Goal: Task Accomplishment & Management: Manage account settings

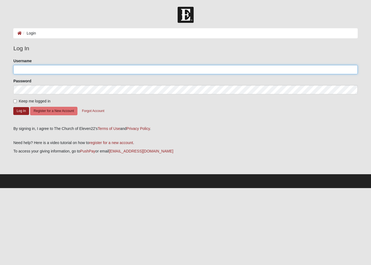
click at [52, 69] on input "Username" at bounding box center [185, 69] width 344 height 9
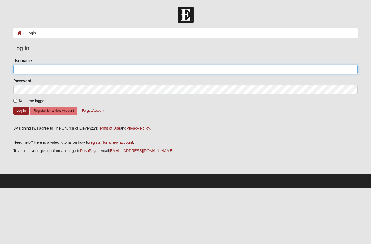
type input "[EMAIL_ADDRESS][DOMAIN_NAME]"
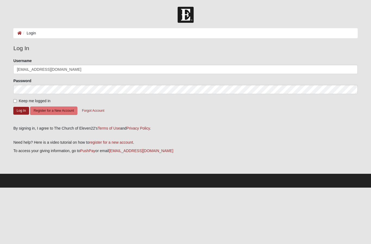
click at [17, 101] on input "Keep me logged in" at bounding box center [15, 101] width 4 height 4
checkbox input "true"
click at [23, 112] on button "Log In" at bounding box center [21, 111] width 16 height 8
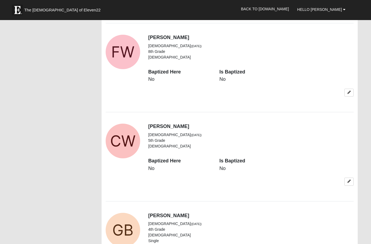
click at [350, 180] on icon at bounding box center [348, 181] width 3 height 3
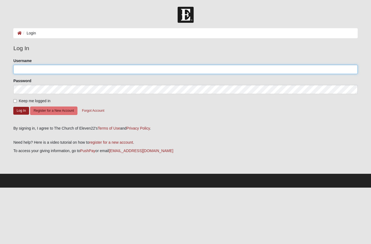
click at [79, 72] on input "Username" at bounding box center [185, 69] width 344 height 9
type input "[EMAIL_ADDRESS][DOMAIN_NAME]"
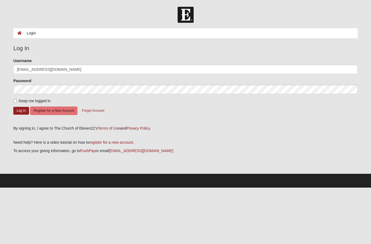
click at [17, 103] on input "Keep me logged in" at bounding box center [15, 101] width 4 height 4
checkbox input "true"
click at [22, 112] on button "Log In" at bounding box center [21, 111] width 16 height 8
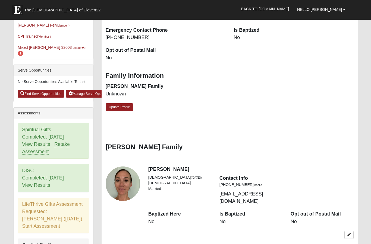
scroll to position [147, 0]
click at [123, 107] on link "Update Profile" at bounding box center [120, 107] width 28 height 8
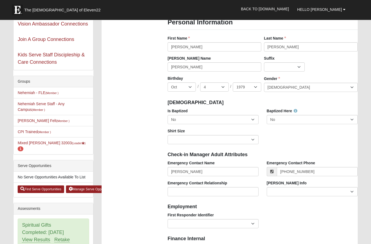
scroll to position [48, 0]
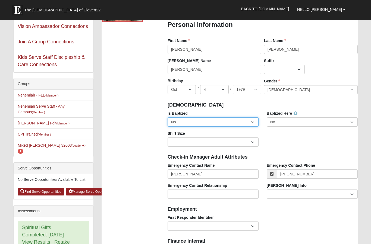
click at [254, 121] on select "No Yes" at bounding box center [212, 122] width 91 height 9
select select "True"
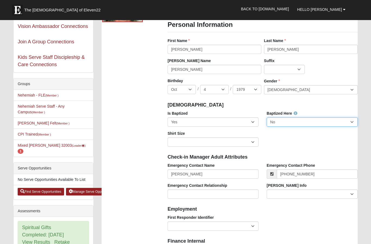
click at [353, 123] on select "No Yes" at bounding box center [312, 122] width 91 height 9
select select "True"
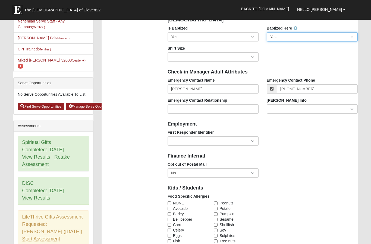
scroll to position [136, 0]
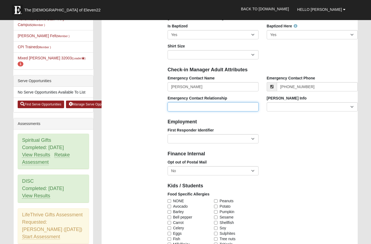
click at [239, 104] on input "Emergency Contact Relationship" at bounding box center [212, 106] width 91 height 9
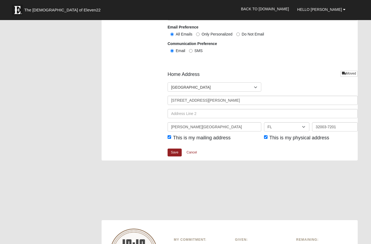
scroll to position [609, 0]
type input "Spouse"
click at [176, 151] on link "Save" at bounding box center [174, 153] width 14 height 8
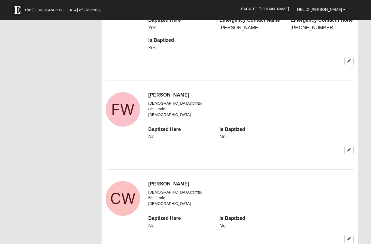
scroll to position [624, 0]
click at [349, 148] on icon at bounding box center [348, 149] width 3 height 3
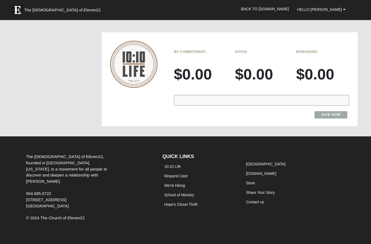
click at [287, 9] on link "Back to [DOMAIN_NAME]" at bounding box center [265, 9] width 56 height 14
click at [336, 12] on link "Hello [PERSON_NAME]" at bounding box center [321, 10] width 56 height 14
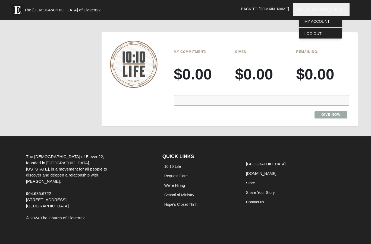
click at [331, 22] on link "My Account" at bounding box center [320, 21] width 43 height 7
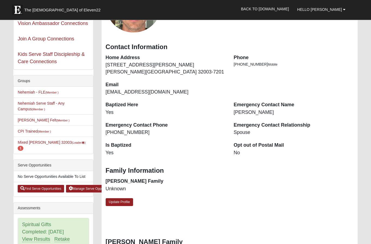
scroll to position [51, 0]
click at [72, 144] on small "(Leader )" at bounding box center [79, 142] width 14 height 3
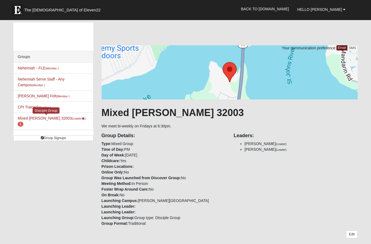
click at [23, 122] on span "1" at bounding box center [21, 124] width 6 height 5
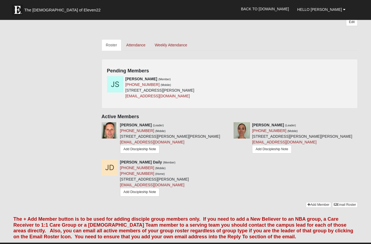
scroll to position [212, 0]
click at [229, 78] on icon at bounding box center [228, 79] width 4 height 4
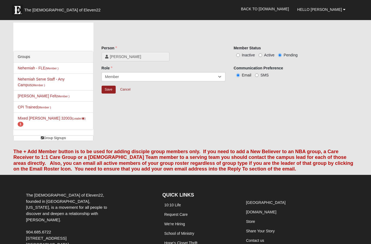
click at [261, 55] on input "Active" at bounding box center [260, 55] width 4 height 4
radio input "true"
click at [110, 89] on input "Save" at bounding box center [108, 90] width 14 height 8
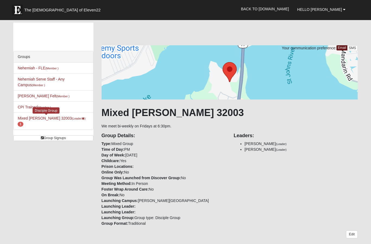
click at [23, 122] on span "1" at bounding box center [21, 124] width 6 height 5
